Goal: Find specific page/section: Find specific page/section

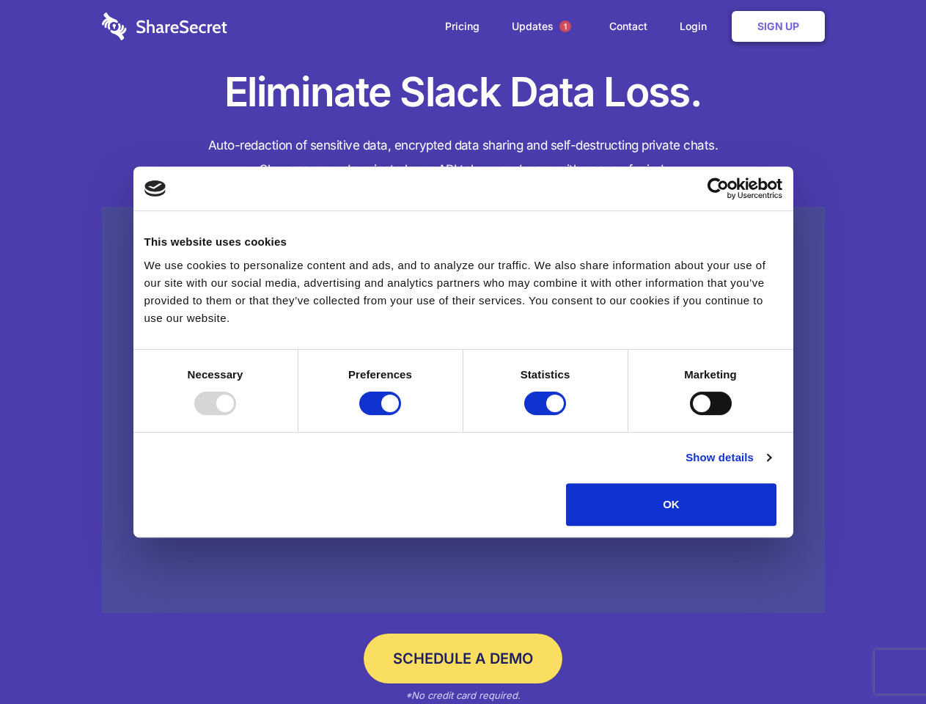
click at [236, 415] on div at bounding box center [215, 403] width 42 height 23
click at [401, 415] on input "Preferences" at bounding box center [380, 403] width 42 height 23
checkbox input "false"
click at [547, 415] on input "Statistics" at bounding box center [545, 403] width 42 height 23
checkbox input "false"
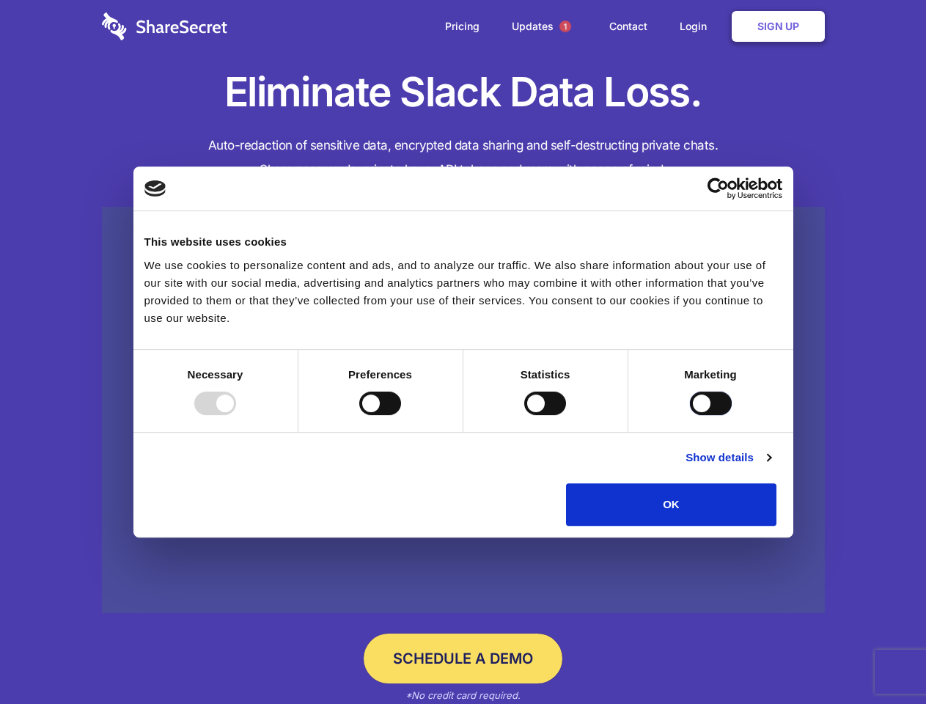
click at [690, 415] on input "Marketing" at bounding box center [711, 403] width 42 height 23
checkbox input "true"
click at [771, 466] on link "Show details" at bounding box center [728, 458] width 85 height 18
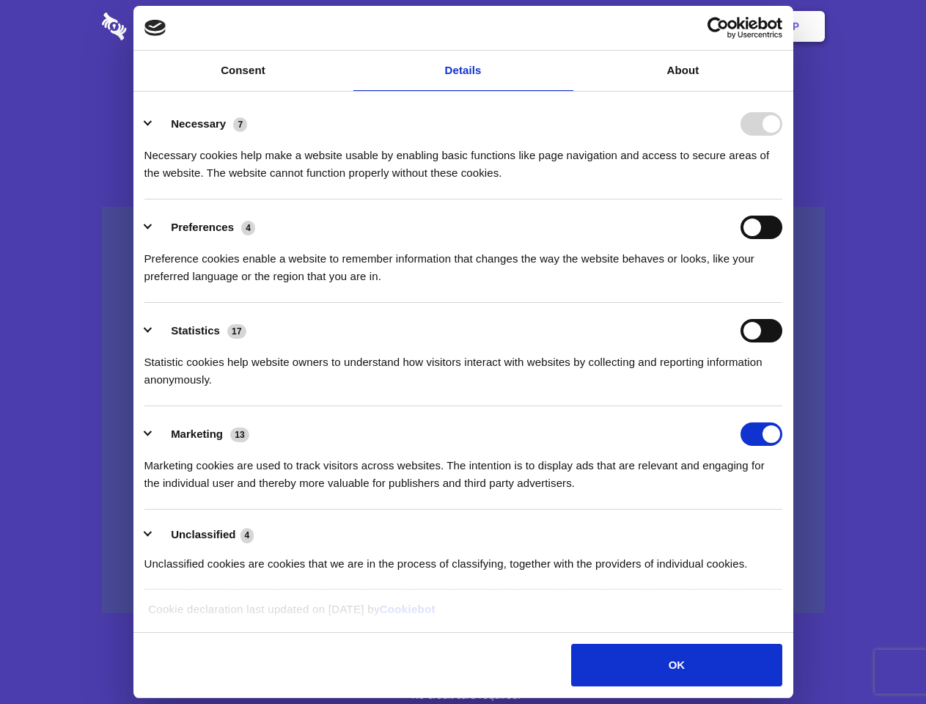
click at [783, 199] on li "Necessary 7 Necessary cookies help make a website usable by enabling basic func…" at bounding box center [463, 147] width 638 height 103
click at [565, 26] on span "1" at bounding box center [566, 27] width 12 height 12
